Goal: Use online tool/utility: Utilize a website feature to perform a specific function

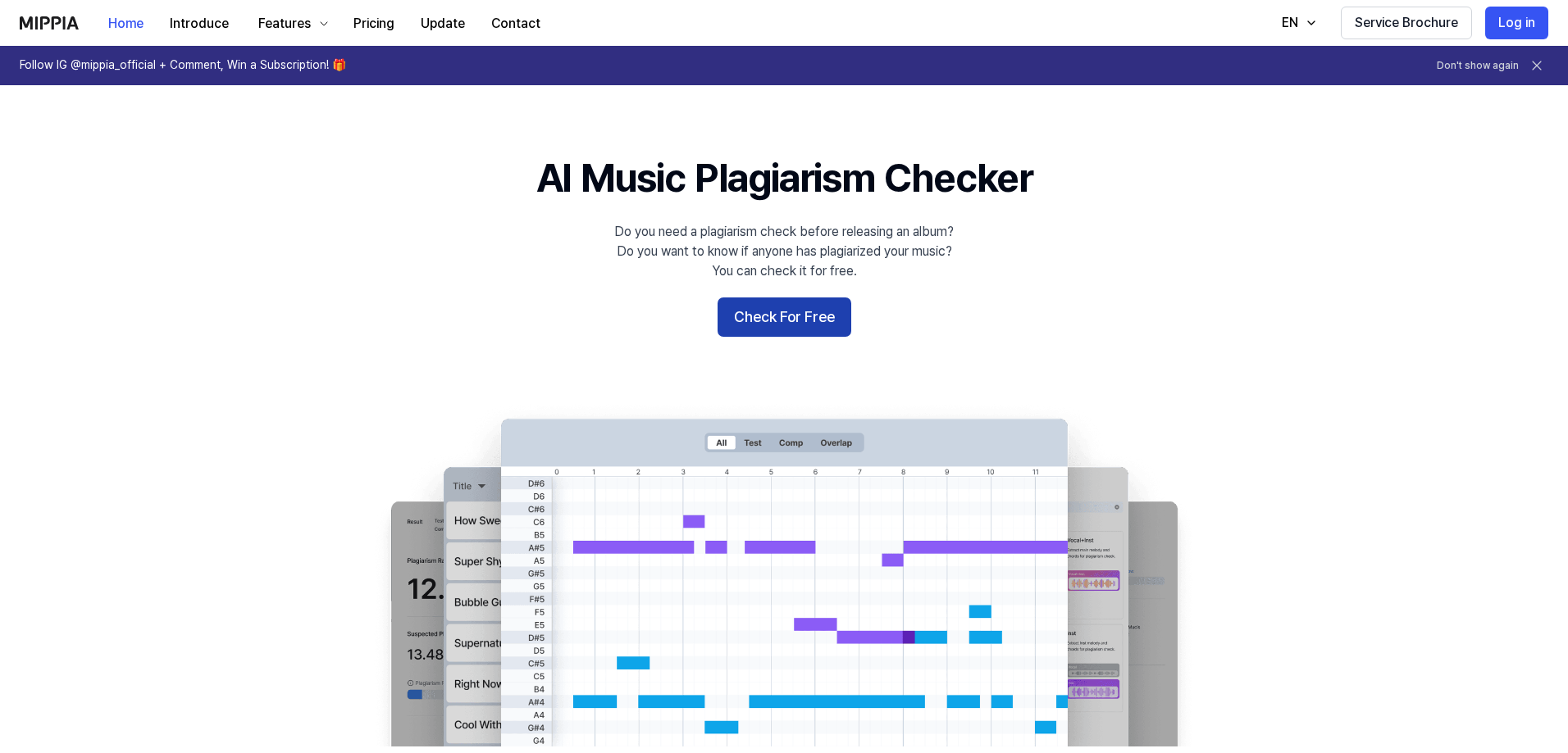
click at [760, 315] on button "Check For Free" at bounding box center [784, 317] width 134 height 40
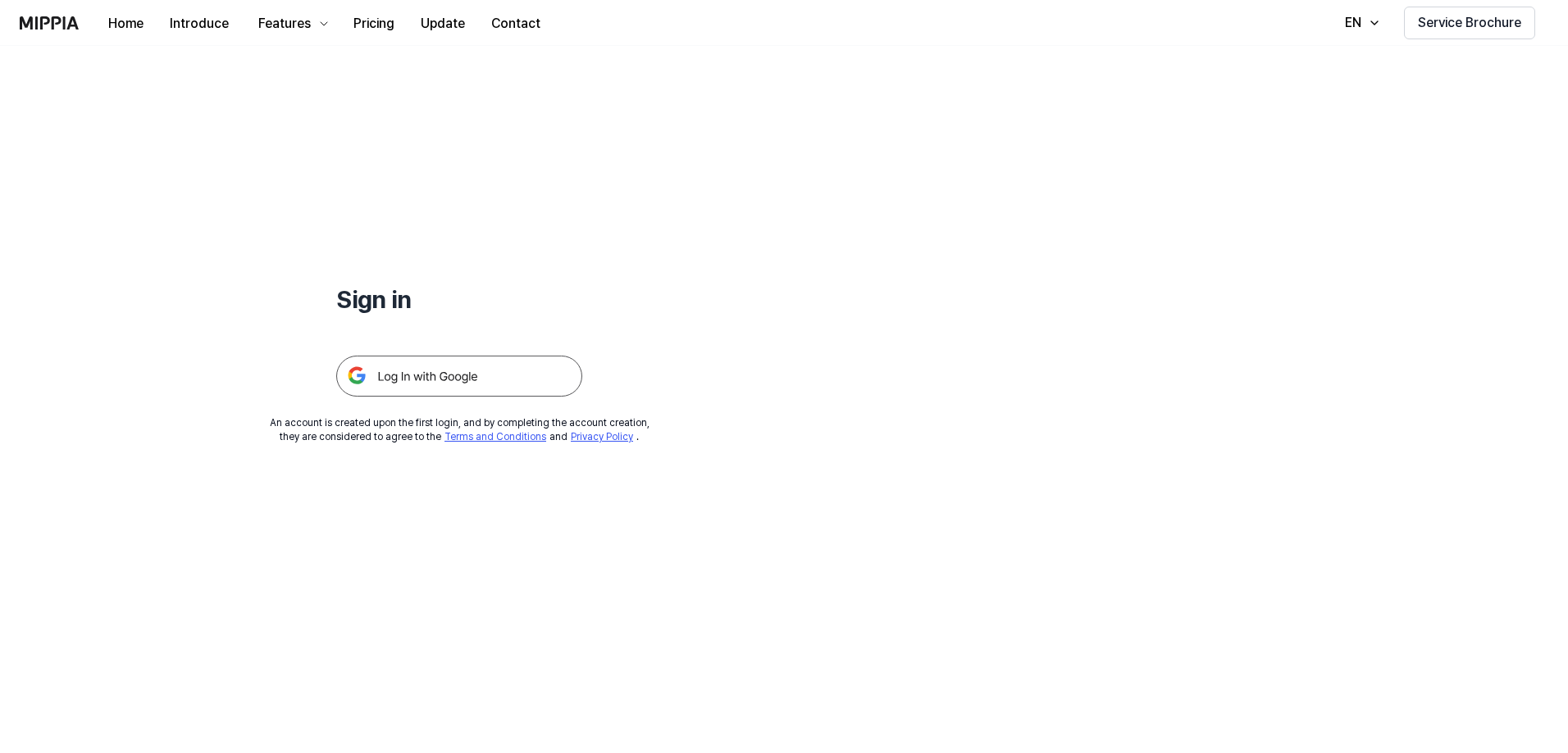
click at [440, 382] on img at bounding box center [459, 376] width 246 height 41
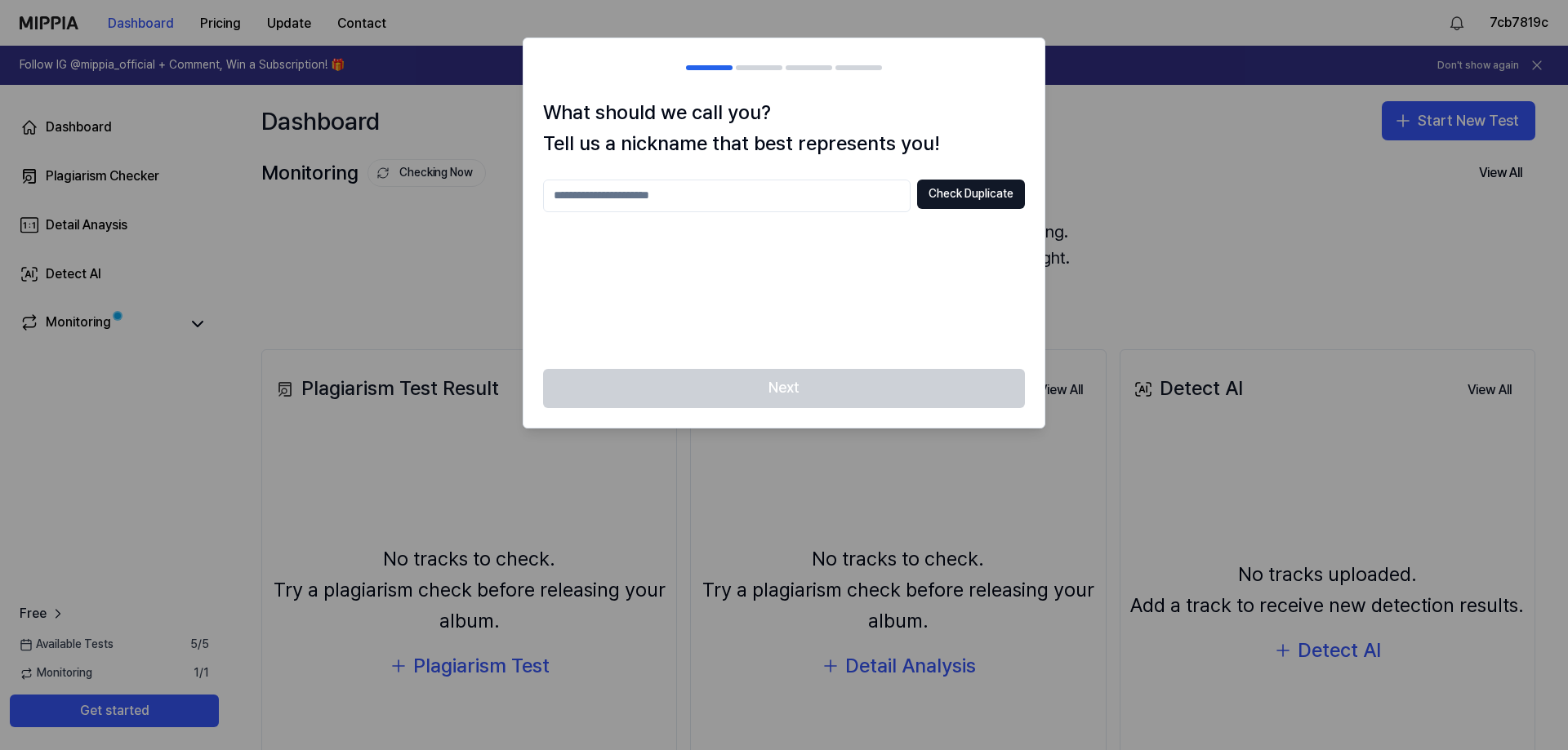
click at [776, 205] on input "text" at bounding box center [726, 196] width 368 height 33
type input "***"
click at [996, 183] on button "Check Duplicate" at bounding box center [971, 194] width 108 height 30
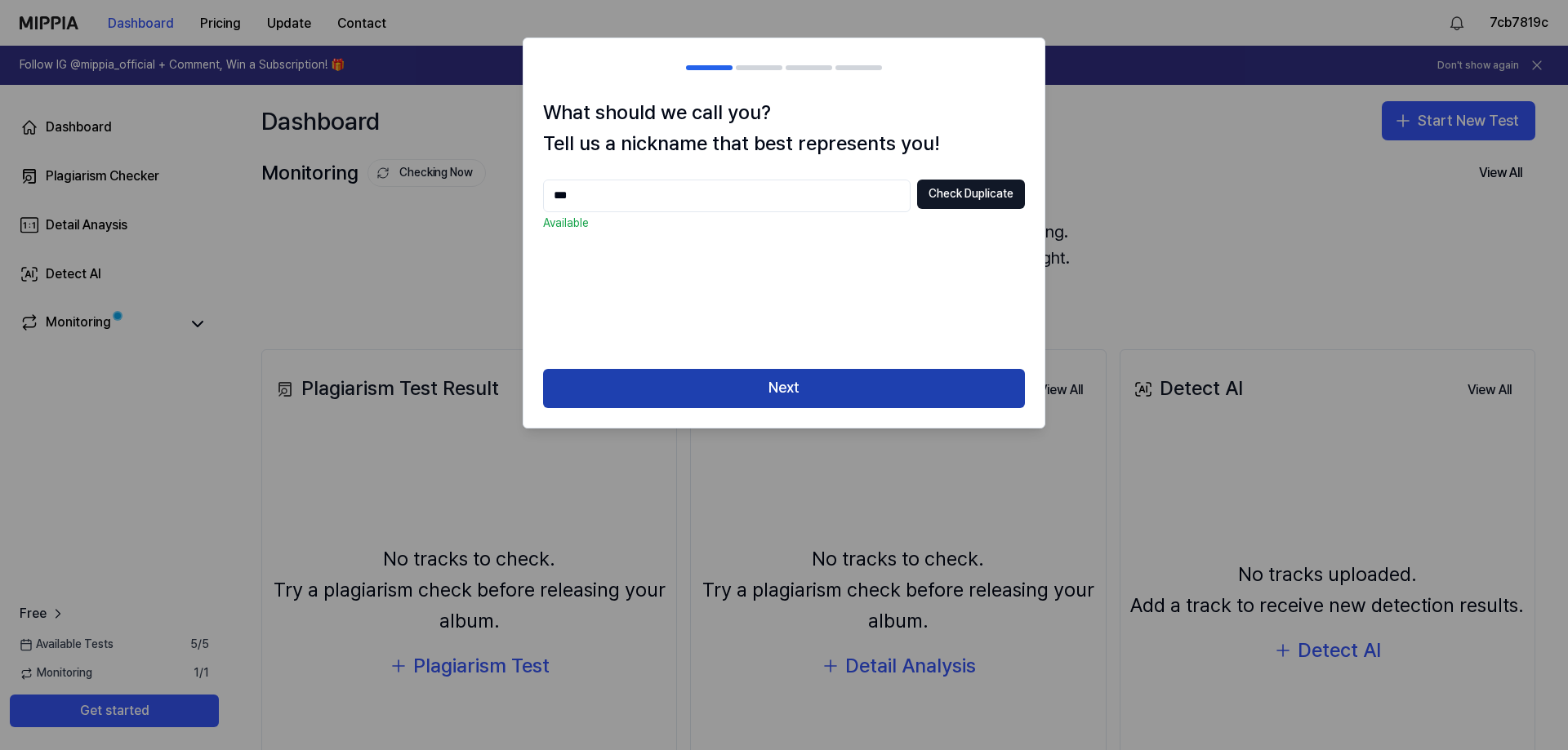
click at [814, 393] on button "Next" at bounding box center [784, 389] width 482 height 39
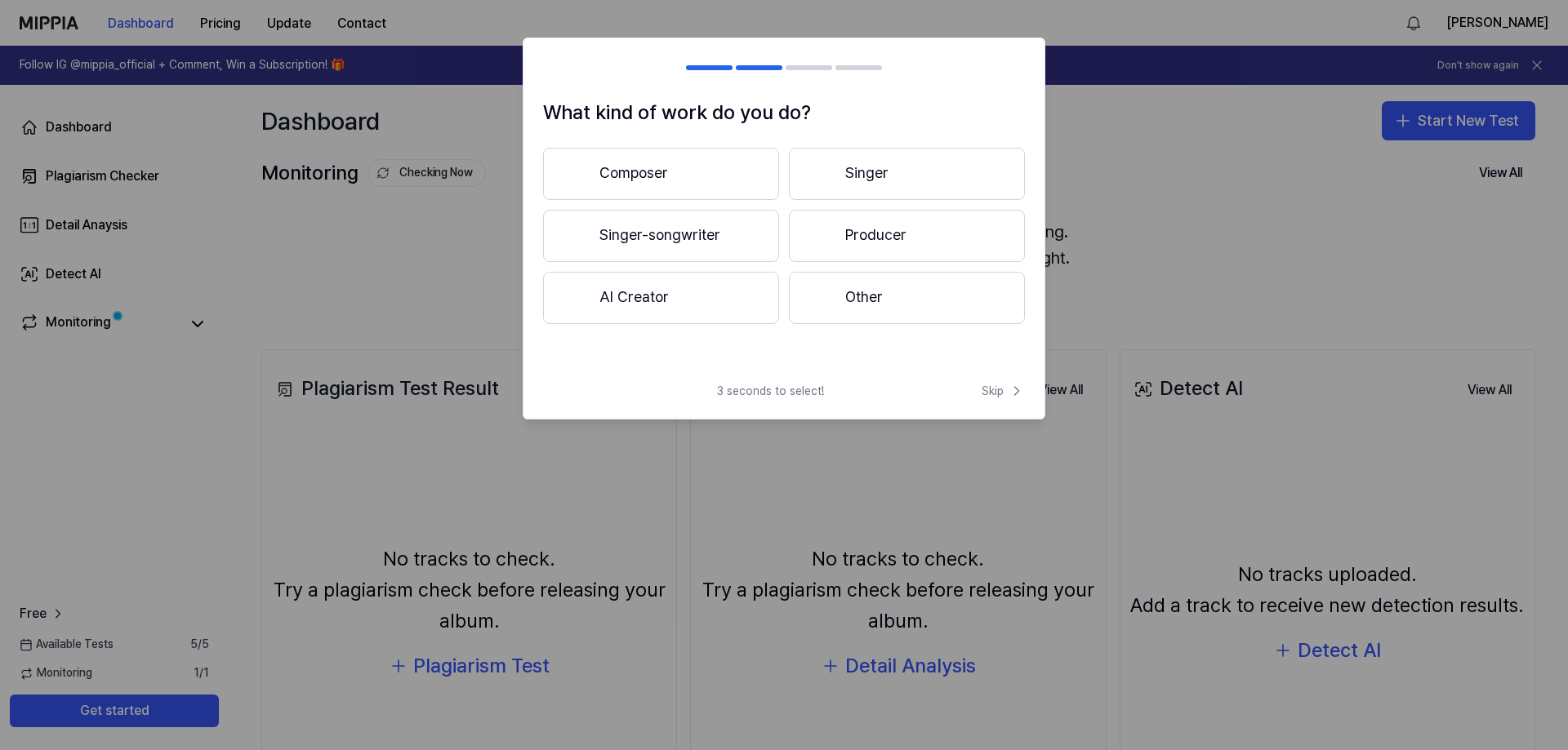
click at [842, 308] on button "Other" at bounding box center [907, 298] width 236 height 53
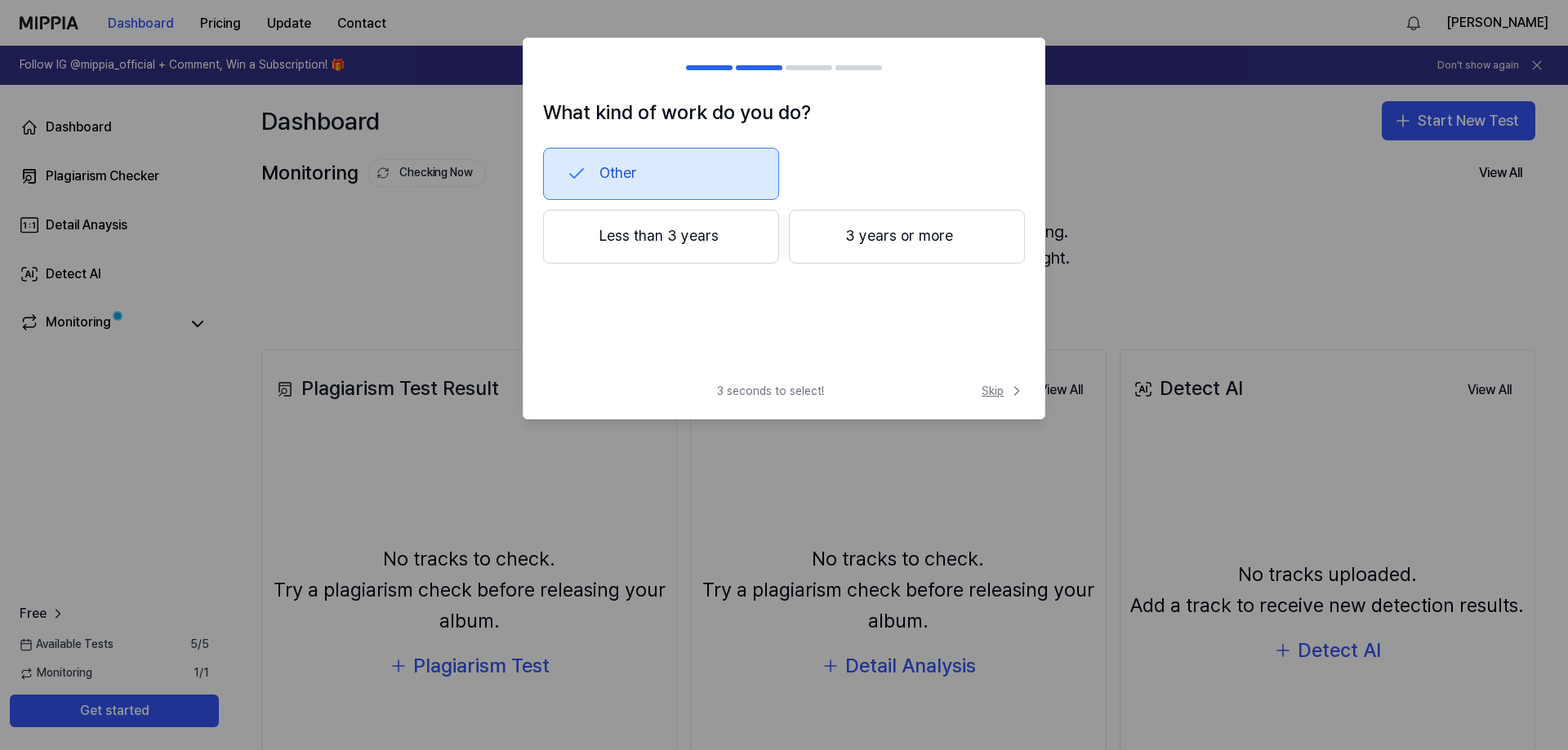
click at [1002, 388] on span "Skip" at bounding box center [1003, 391] width 44 height 16
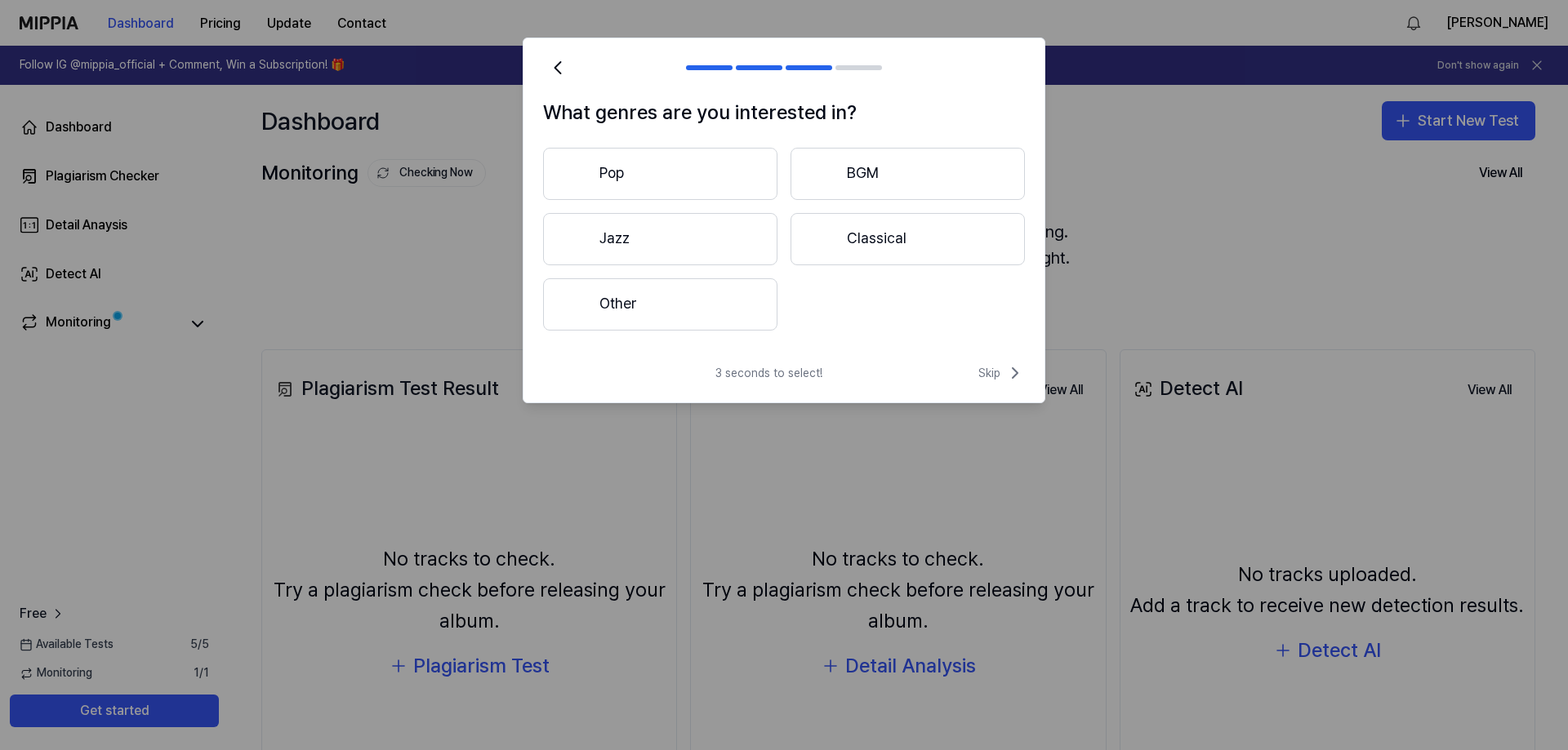
click at [862, 183] on button "BGM" at bounding box center [907, 174] width 234 height 53
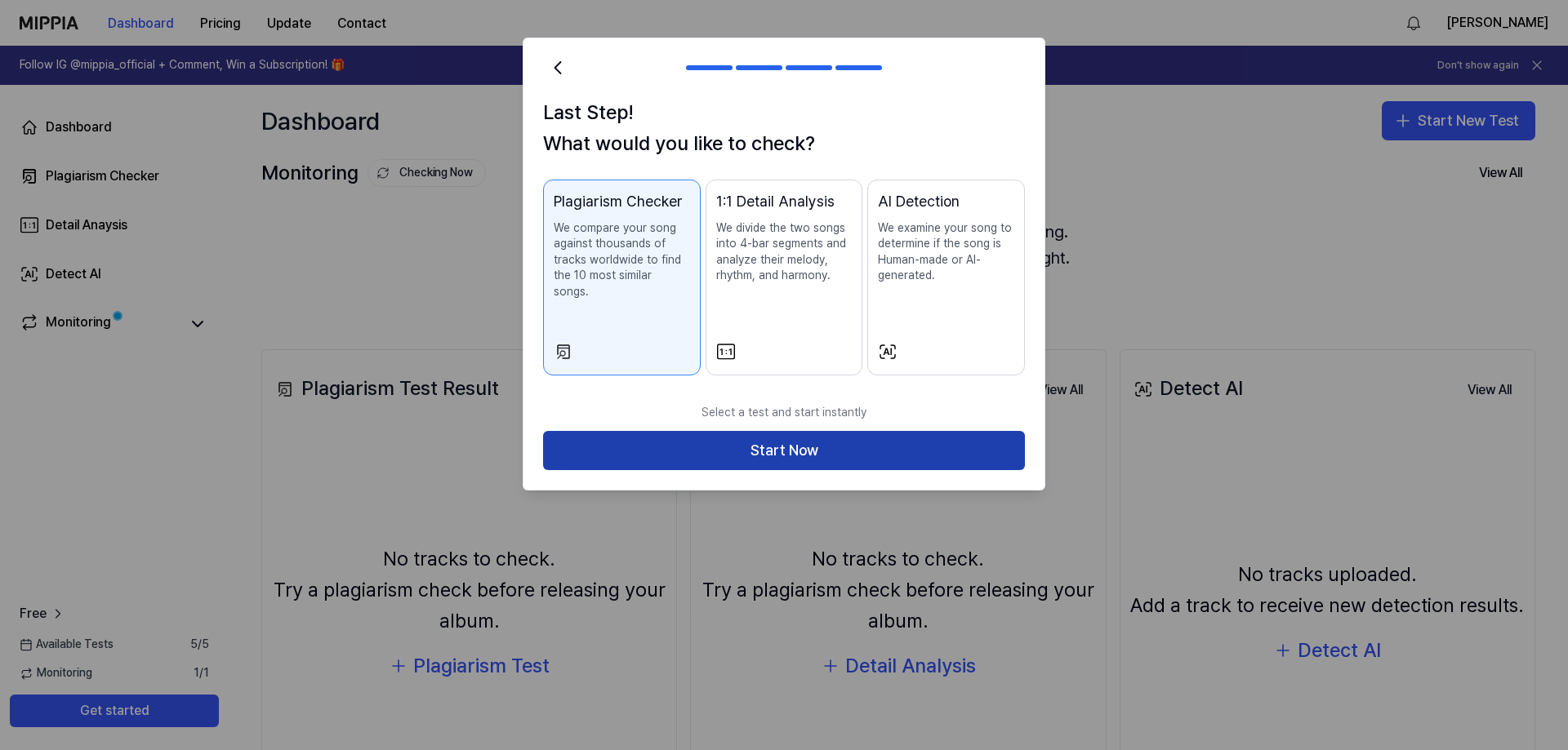
click at [740, 431] on button "Start Now" at bounding box center [784, 451] width 482 height 39
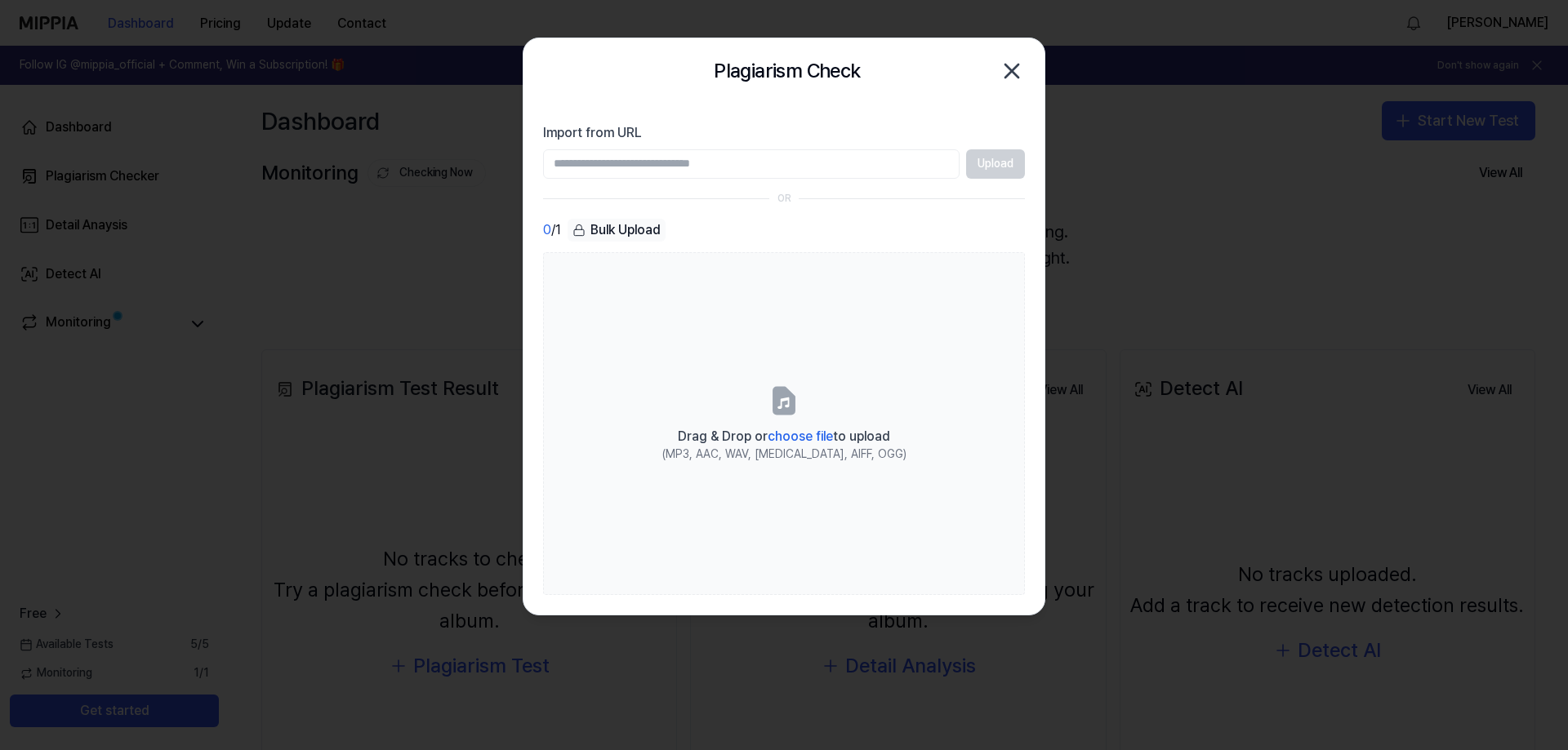
paste input "**********"
type input "**********"
click at [1009, 160] on button "Upload" at bounding box center [995, 164] width 58 height 30
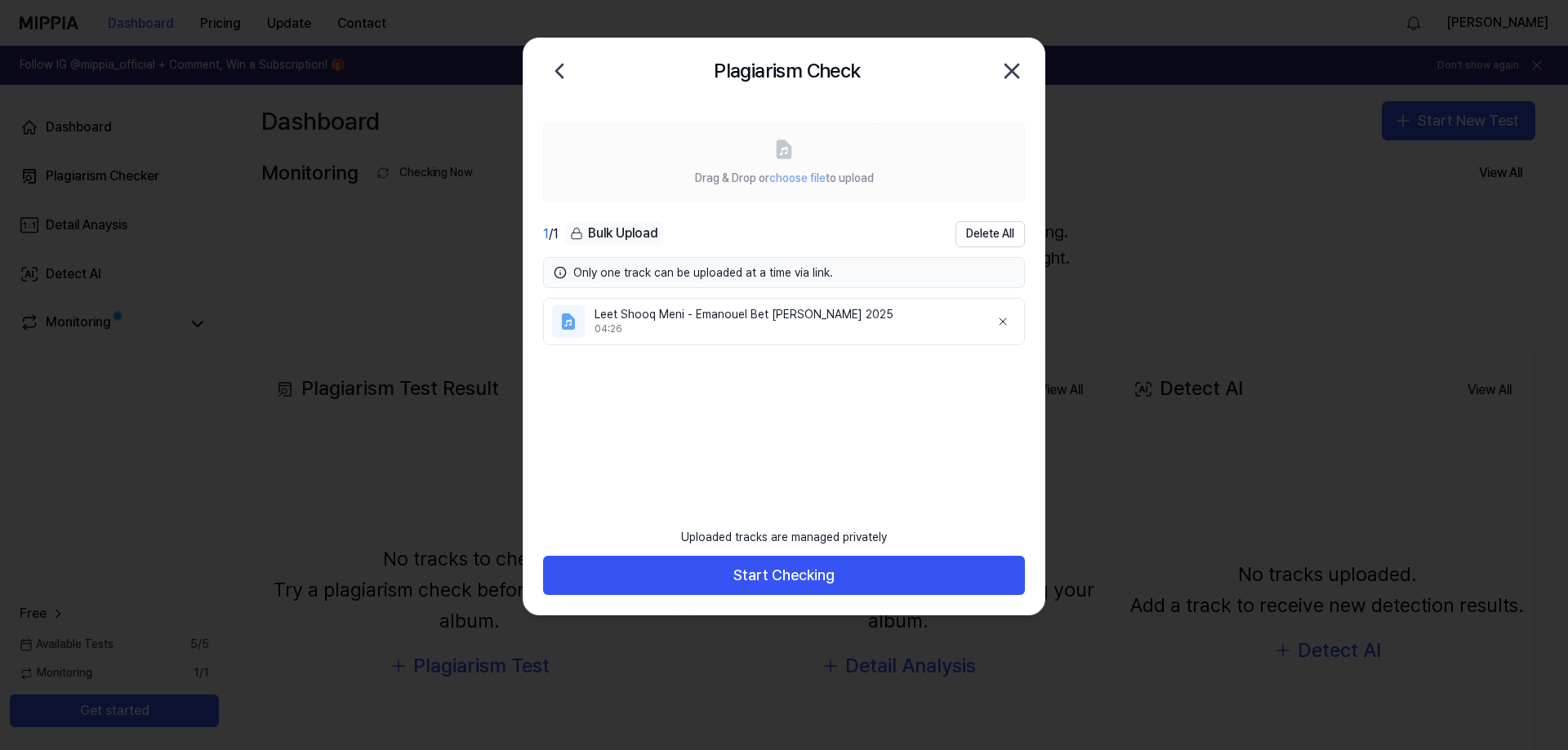
click at [769, 320] on div "Leet Shooq Meni - Emanouel Bet Younan 2025" at bounding box center [786, 315] width 382 height 16
click at [560, 318] on icon at bounding box center [568, 322] width 20 height 20
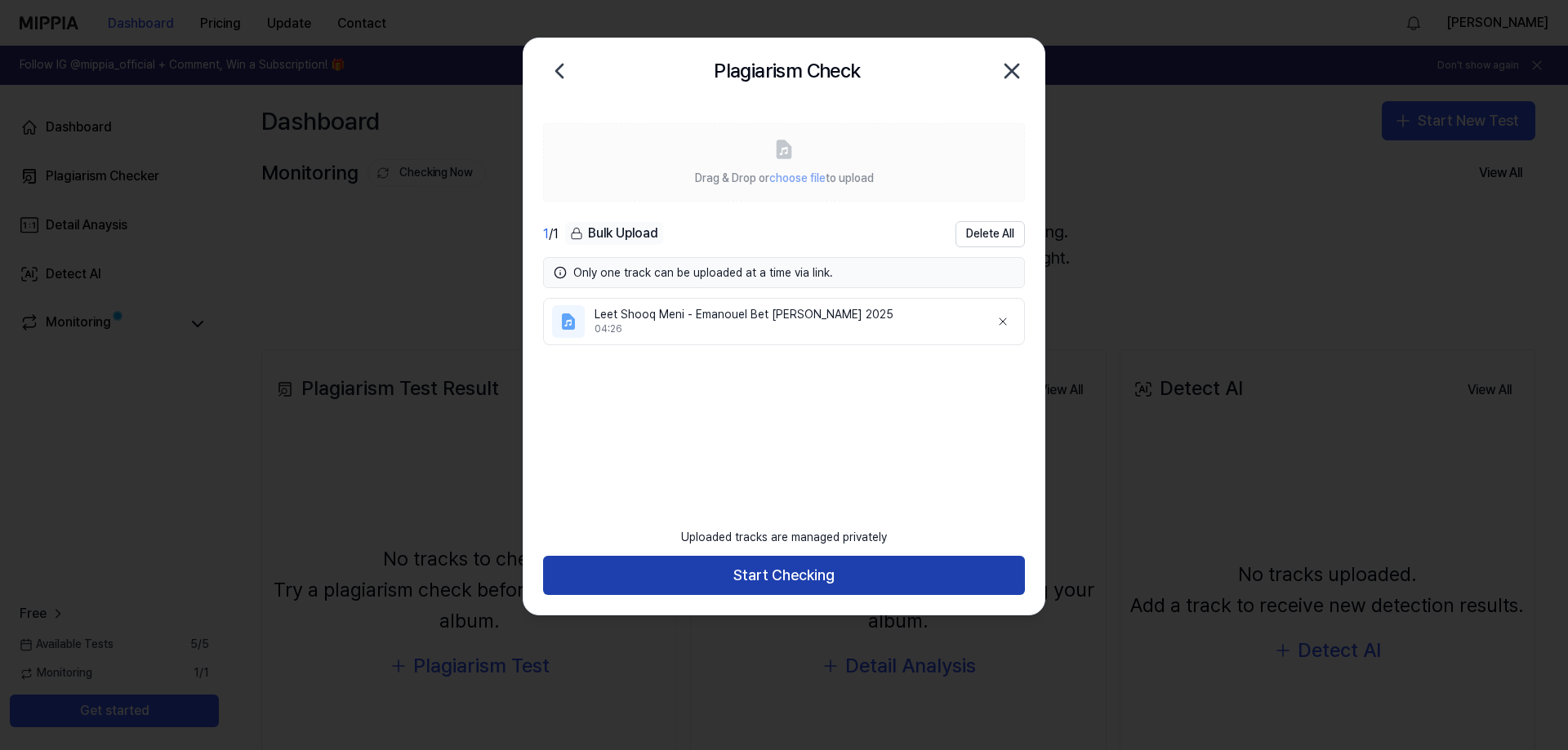
click at [799, 576] on button "Start Checking" at bounding box center [784, 576] width 482 height 39
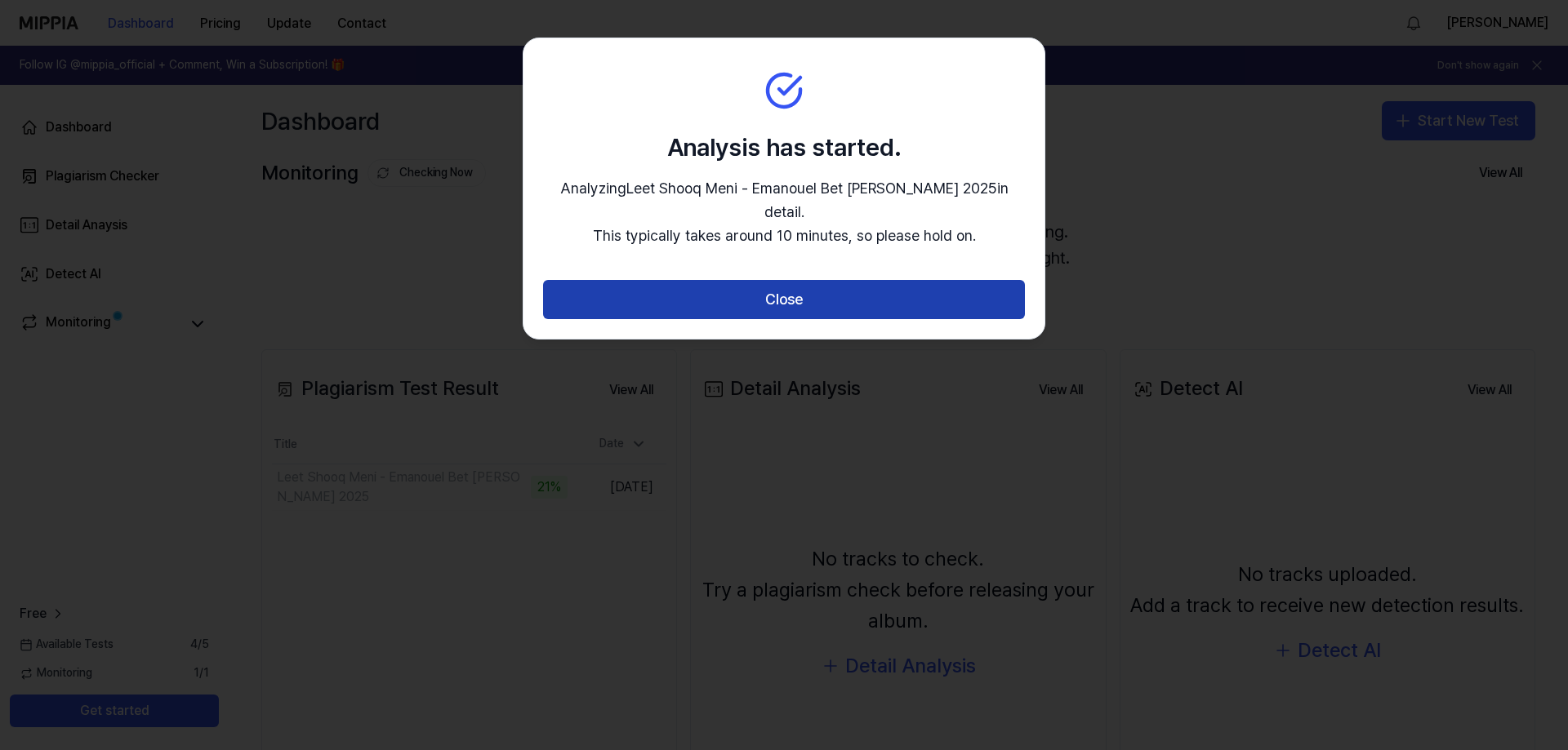
click at [802, 280] on button "Close" at bounding box center [784, 299] width 482 height 39
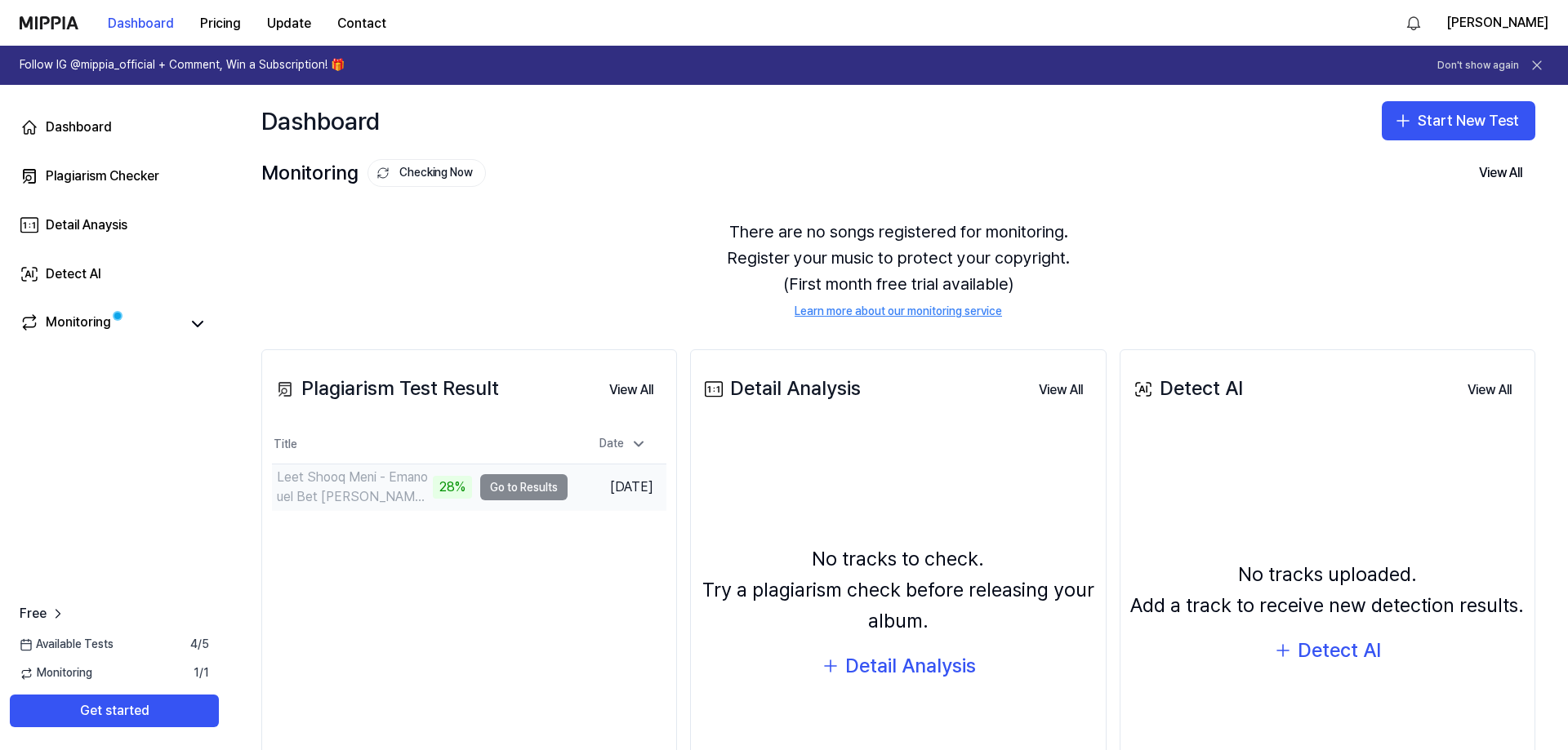
click at [535, 486] on td "Leet Shooq Meni - Emanouel Bet Younan 2025 28% Go to Results" at bounding box center [419, 488] width 295 height 46
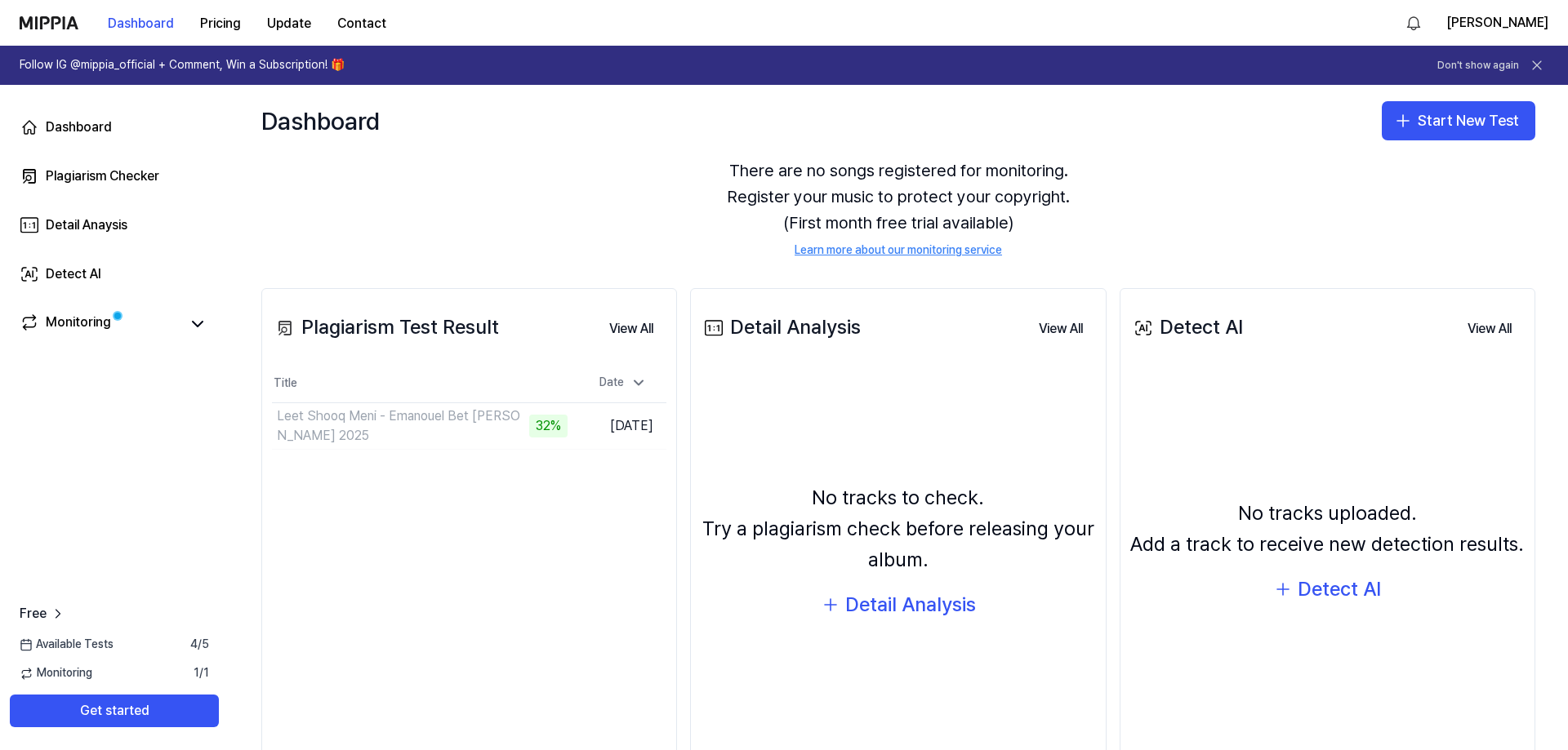
scroll to position [136, 0]
